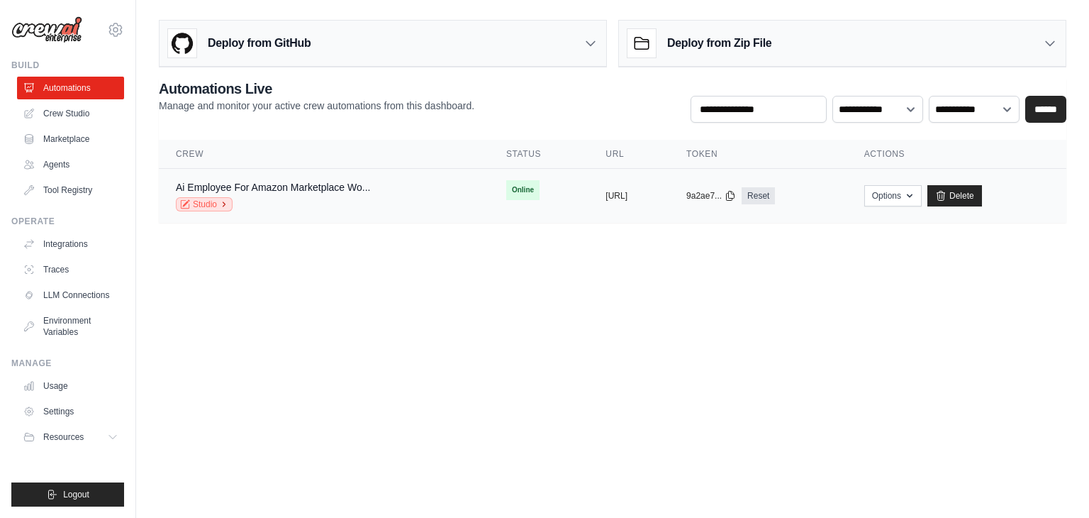
click at [200, 205] on link "Studio" at bounding box center [204, 204] width 57 height 14
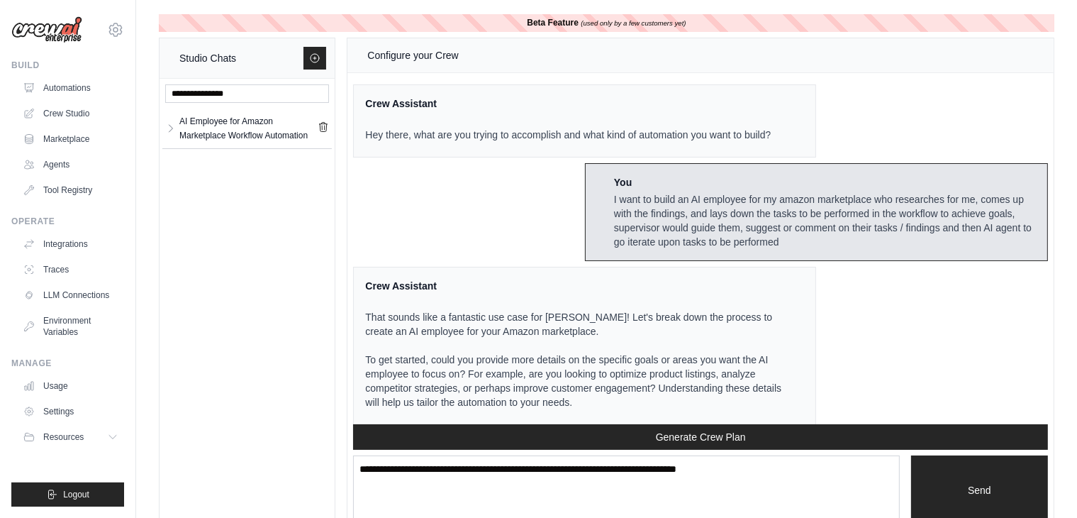
click at [614, 231] on div "I want to build an AI employee for my amazon marketplace who researches for me,…" at bounding box center [825, 220] width 422 height 57
click at [614, 232] on div "I want to build an AI employee for my amazon marketplace who researches for me,…" at bounding box center [825, 220] width 422 height 57
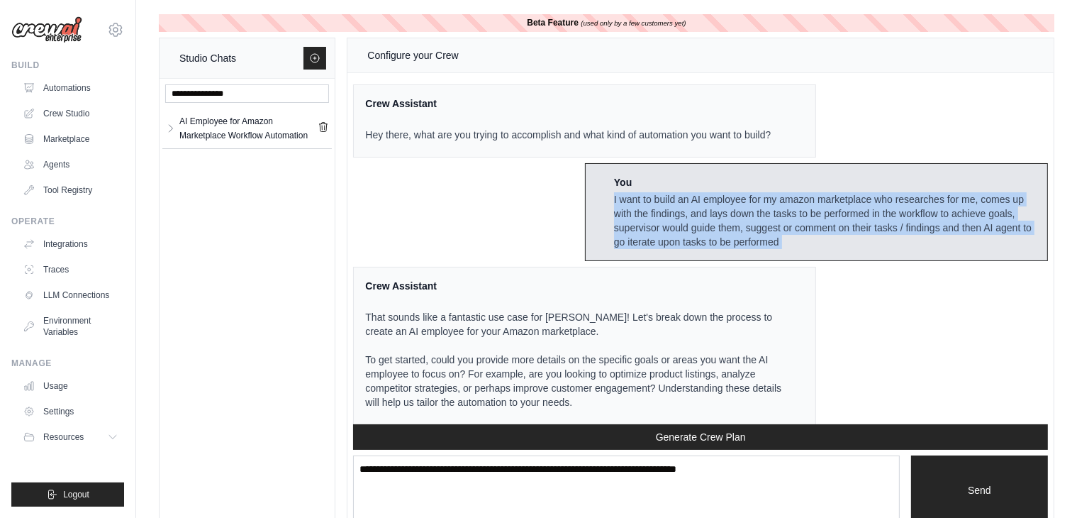
click at [614, 233] on div "I want to build an AI employee for my amazon marketplace who researches for me,…" at bounding box center [825, 220] width 422 height 57
copy div "I want to build an AI employee for my amazon marketplace who researches for me,…"
